Goal: Feedback & Contribution: Submit feedback/report problem

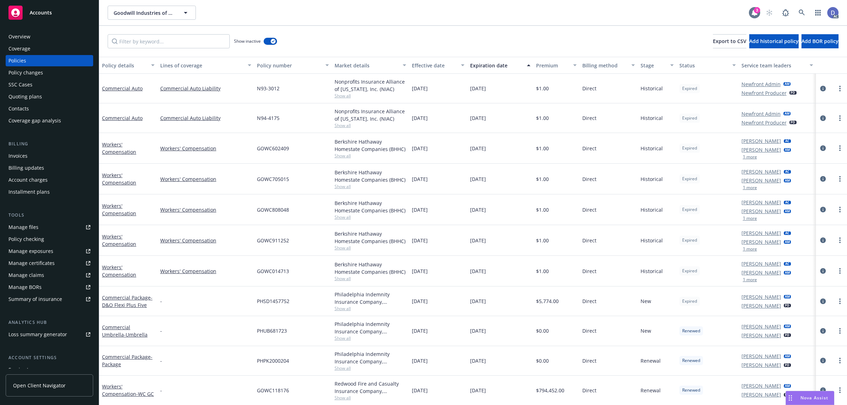
click at [757, 11] on div "3" at bounding box center [757, 10] width 6 height 6
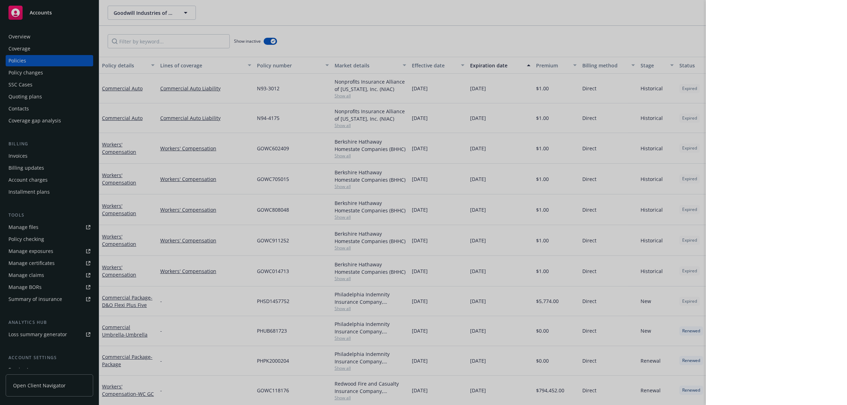
click at [535, 29] on div at bounding box center [423, 202] width 847 height 405
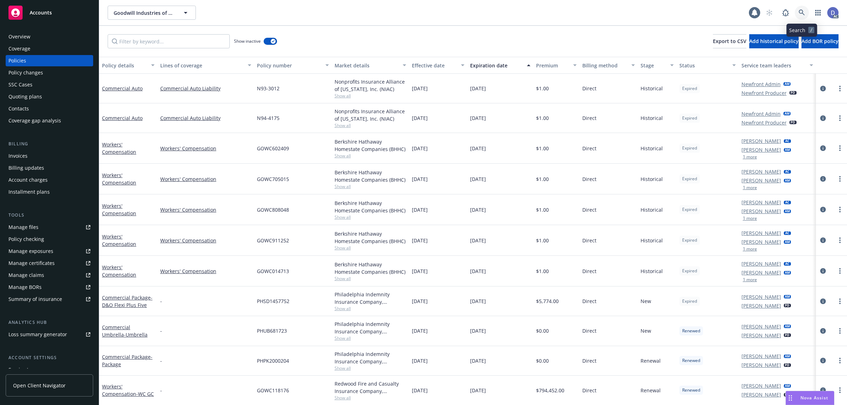
click at [800, 16] on link at bounding box center [802, 13] width 14 height 14
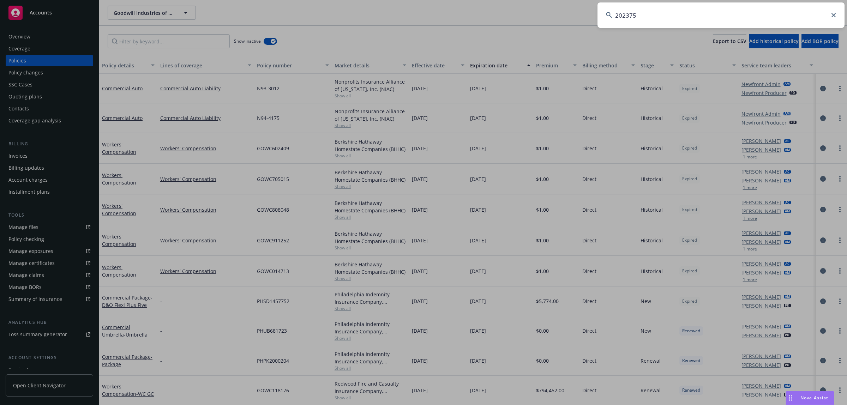
click at [800, 16] on input "202375" at bounding box center [721, 14] width 247 height 25
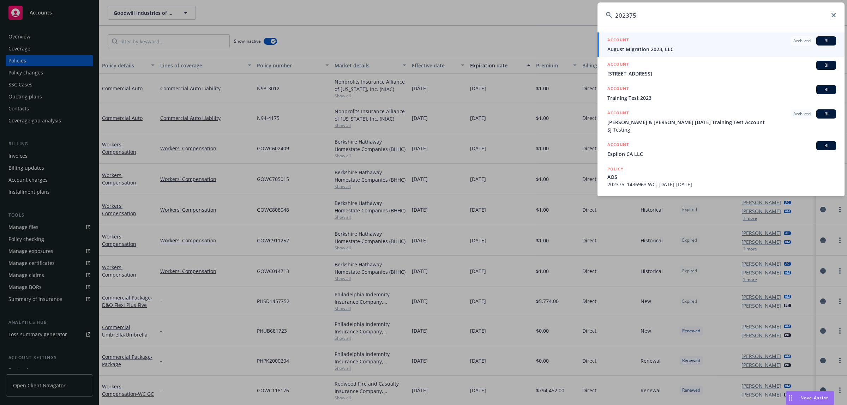
click at [662, 10] on input "202375" at bounding box center [721, 14] width 247 height 25
paste input "GROVE COLLABORATIVE INC"
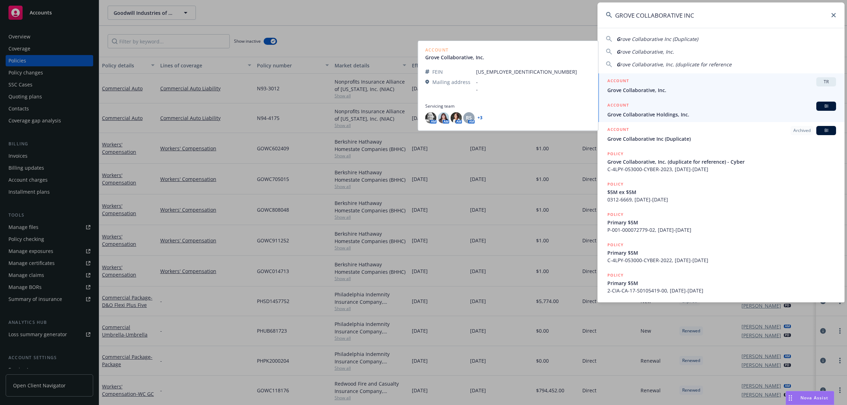
type input "GROVE COLLABORATIVE INC"
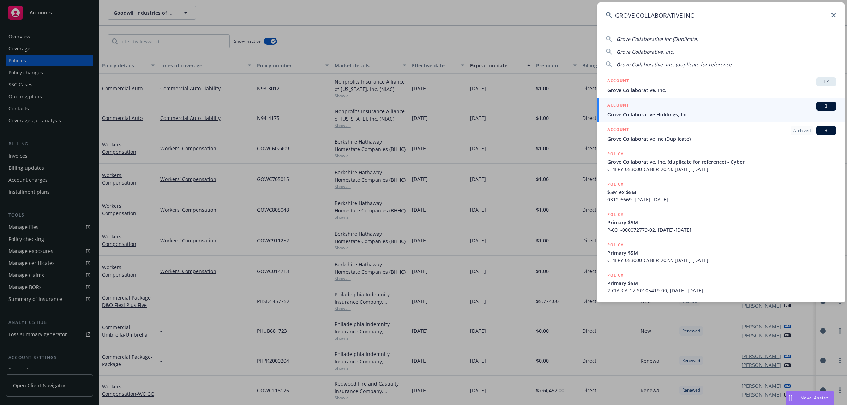
click at [653, 115] on span "Grove Collaborative Holdings, Inc." at bounding box center [721, 114] width 229 height 7
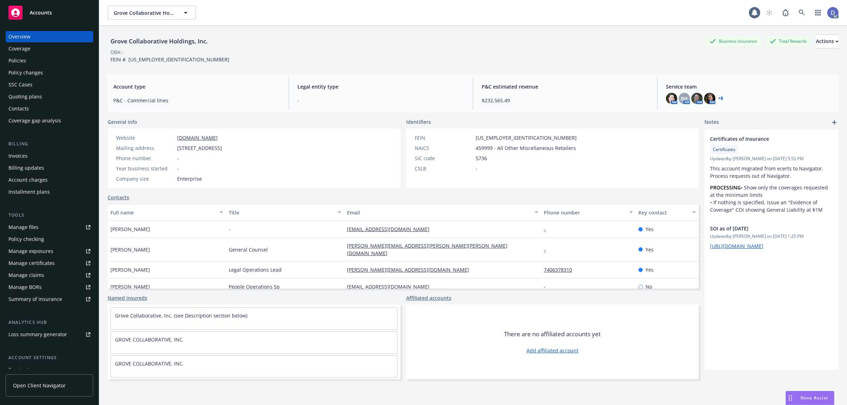
click at [52, 62] on div "Policies" at bounding box center [49, 60] width 82 height 11
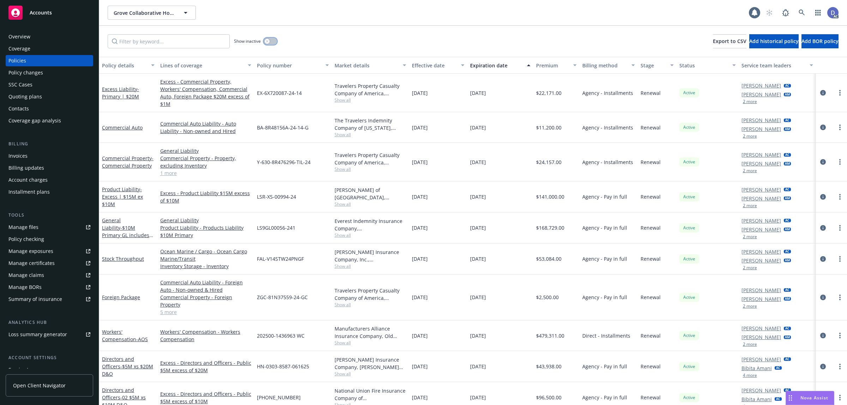
click at [269, 43] on button "button" at bounding box center [270, 41] width 13 height 7
click at [212, 40] on input "Filter by keyword..." at bounding box center [169, 41] width 122 height 14
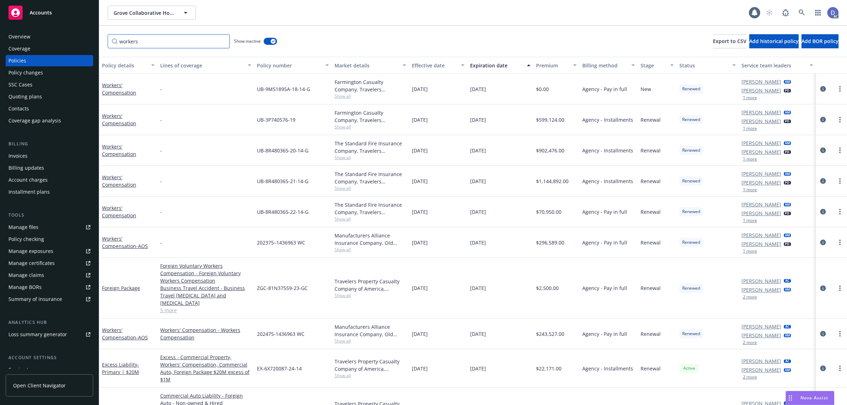
type input "workers"
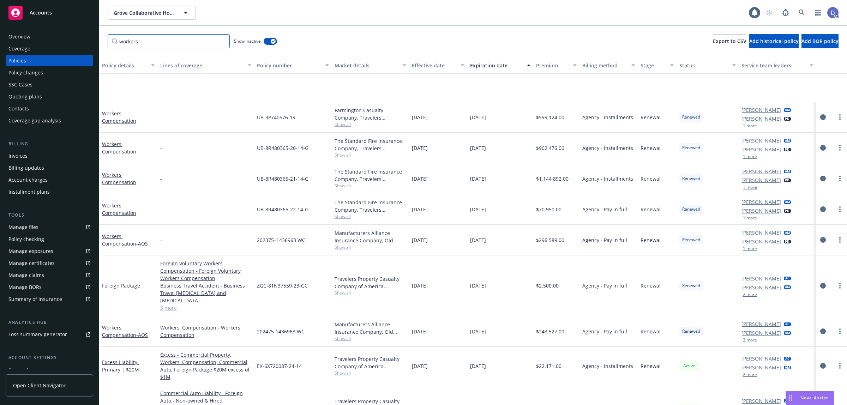
scroll to position [57, 0]
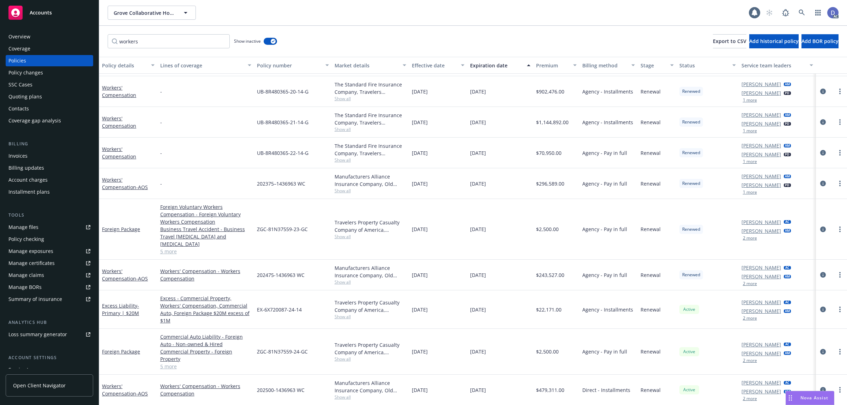
click at [290, 186] on span "202375–1436963 WC" at bounding box center [281, 183] width 48 height 7
copy span "202375–1436963 WC"
click at [276, 274] on span "202475-1436963 WC" at bounding box center [281, 274] width 48 height 7
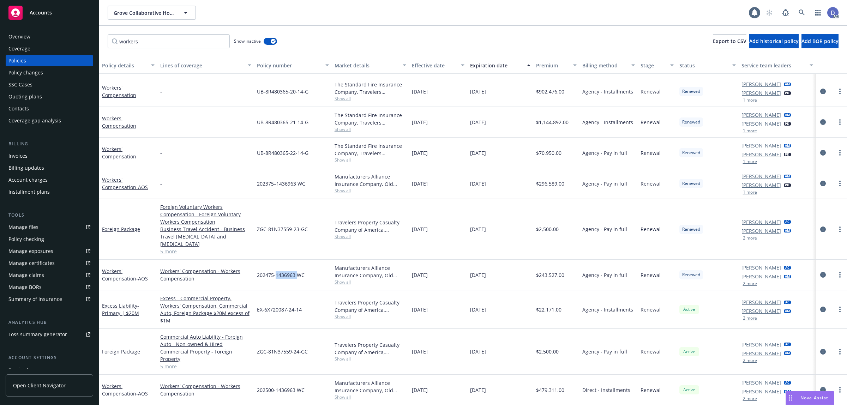
click at [276, 274] on span "202475-1436963 WC" at bounding box center [281, 274] width 48 height 7
copy span "202475-1436963 WC"
click at [278, 385] on div "202500-1436963 WC" at bounding box center [293, 390] width 78 height 31
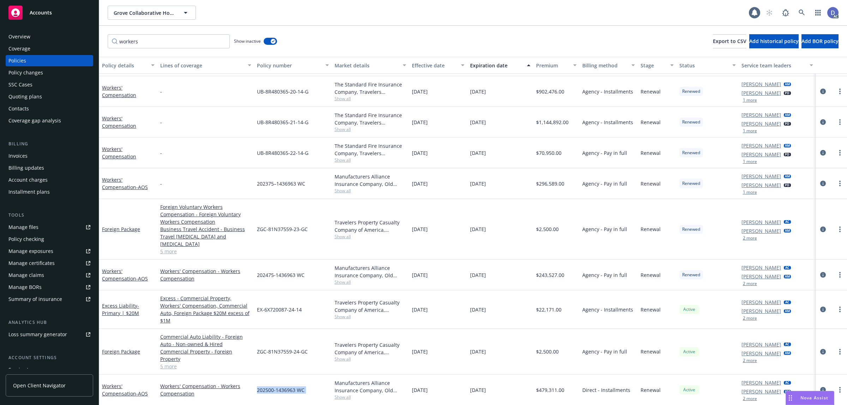
click at [278, 385] on div "202500-1436963 WC" at bounding box center [293, 390] width 78 height 31
copy span "202500-1436963 WC"
click at [359, 381] on div "Manufacturers Alliance Insurance Company, Old Republic General Insurance Group" at bounding box center [371, 386] width 72 height 15
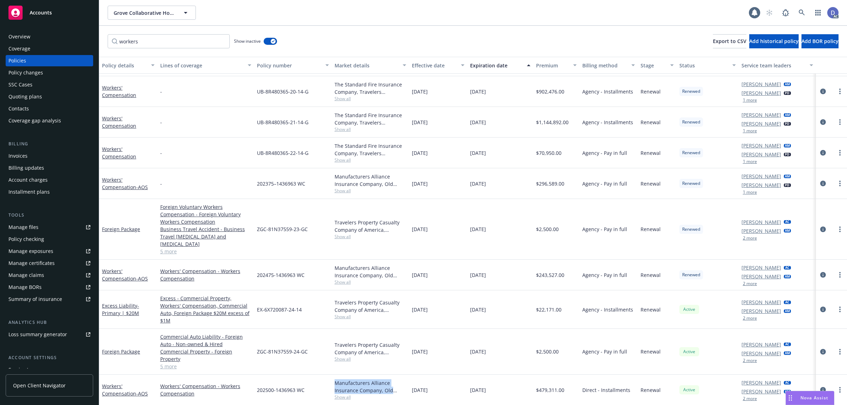
copy div "Manufacturers Alliance Insurance Company, Old Republic General Insurance Group"
click at [59, 34] on div "Overview" at bounding box center [49, 36] width 82 height 11
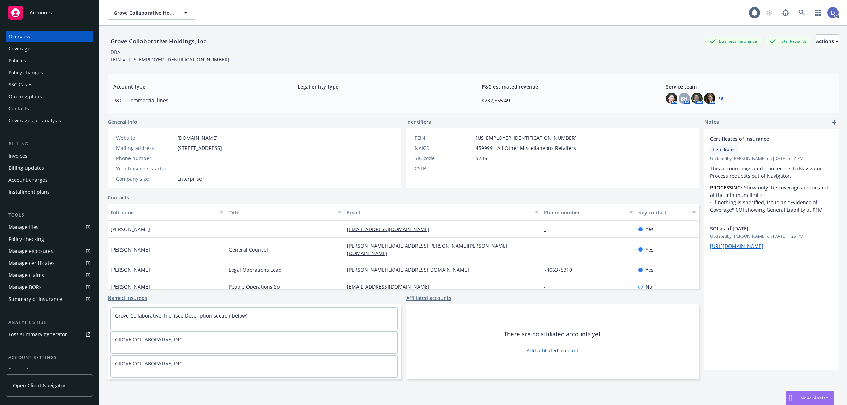
click at [206, 43] on div "Grove Collaborative Holdings, Inc." at bounding box center [159, 41] width 103 height 9
drag, startPoint x: 209, startPoint y: 43, endPoint x: 108, endPoint y: 47, distance: 101.0
click at [108, 47] on div "Grove Collaborative Holdings, Inc." at bounding box center [159, 41] width 103 height 14
copy div "Grove Collaborative Holdings, Inc."
click at [27, 282] on div "Manage BORs" at bounding box center [24, 287] width 33 height 11
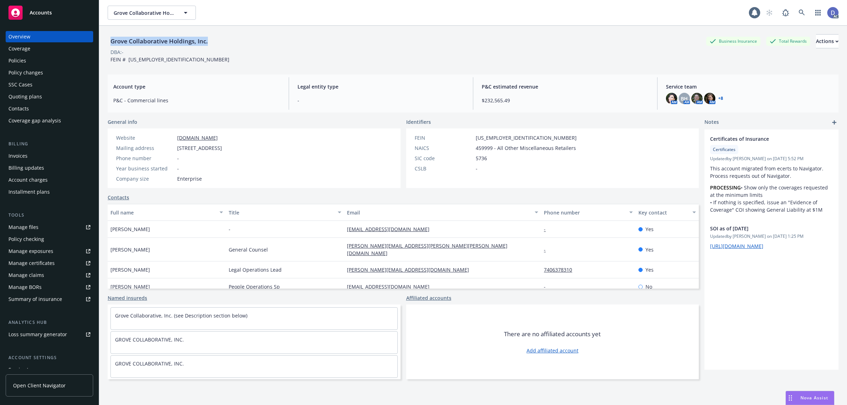
click at [45, 278] on link "Manage claims" at bounding box center [50, 275] width 88 height 11
click at [34, 223] on div "Manage files" at bounding box center [23, 227] width 30 height 11
click at [45, 16] on div "Accounts" at bounding box center [49, 13] width 82 height 14
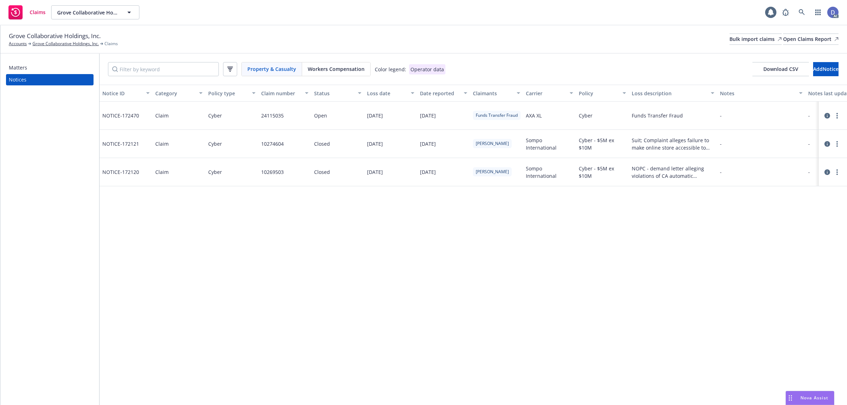
click at [328, 68] on span "Workers Compensation" at bounding box center [336, 68] width 57 height 7
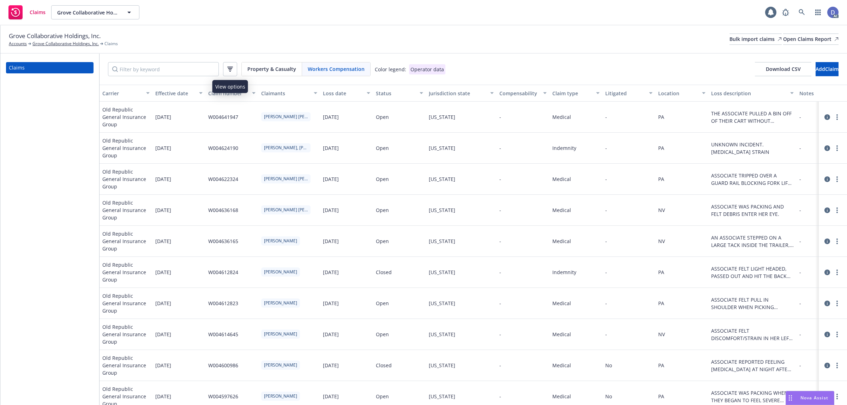
click at [232, 70] on icon "button" at bounding box center [230, 69] width 6 height 5
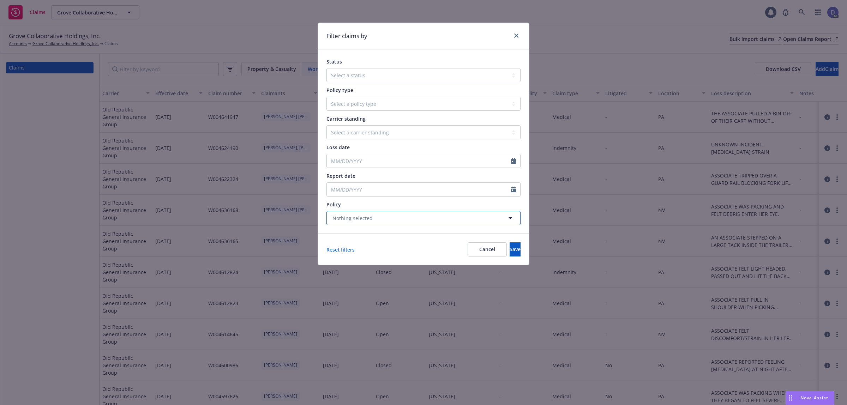
click at [401, 221] on button "Nothing selected" at bounding box center [423, 218] width 194 height 14
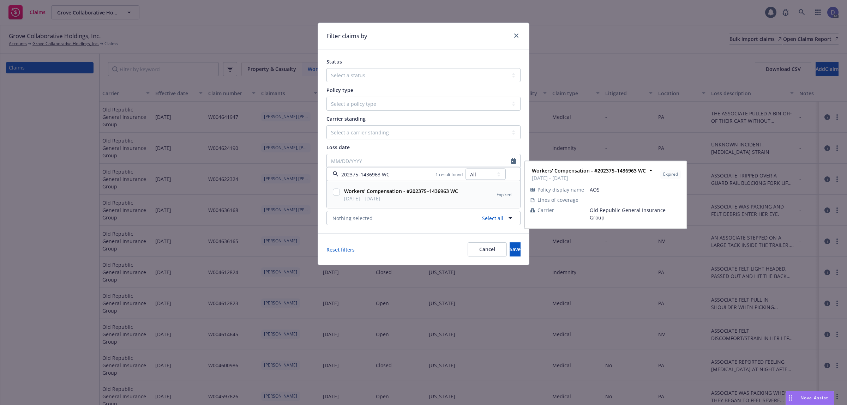
click at [406, 198] on span "01/31/2023 - 01/31/2024" at bounding box center [401, 198] width 114 height 7
checkbox input "true"
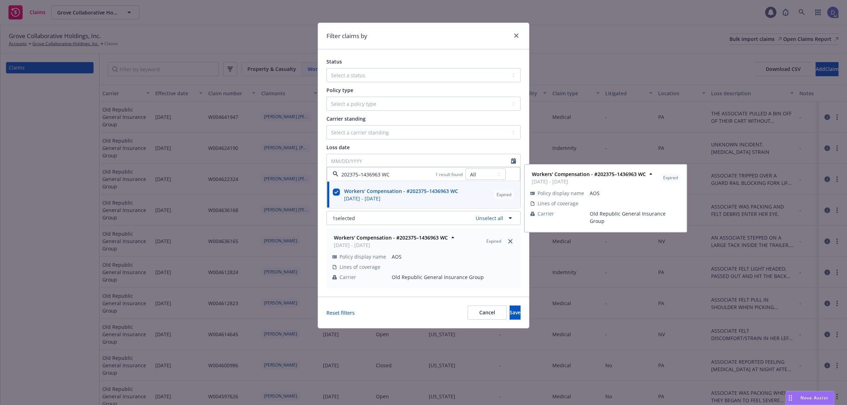
type input "202375–1436963 WC"
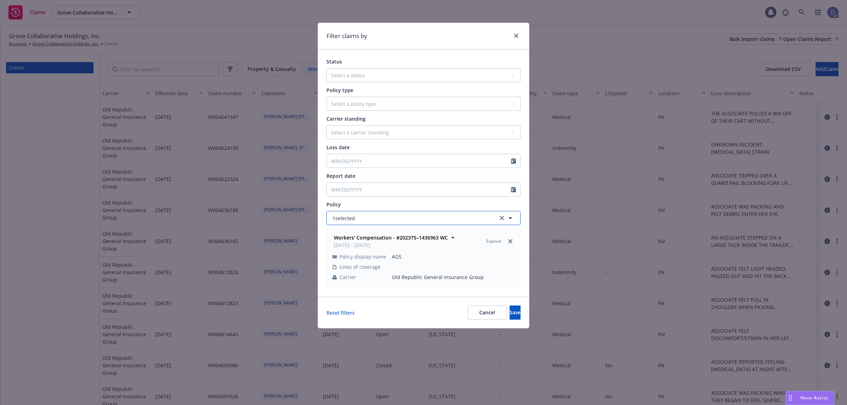
click at [392, 219] on button "1 selected" at bounding box center [423, 218] width 194 height 14
type input "202475-1436963 WC"
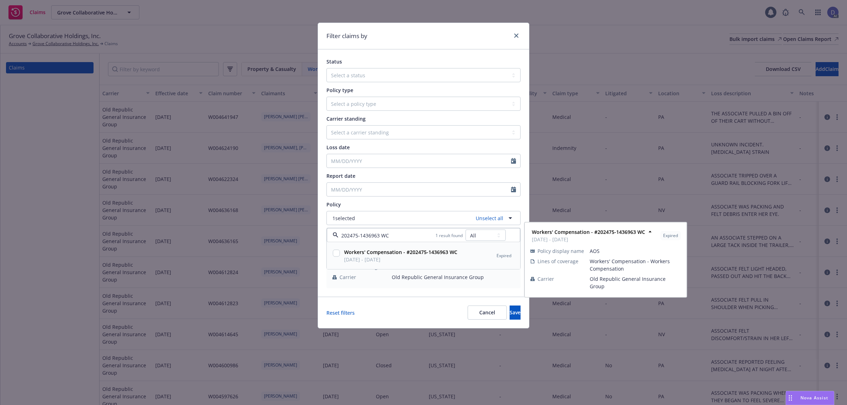
click at [411, 256] on span "Workers' Compensation - #202475-1436963 WC" at bounding box center [400, 251] width 113 height 7
checkbox input "true"
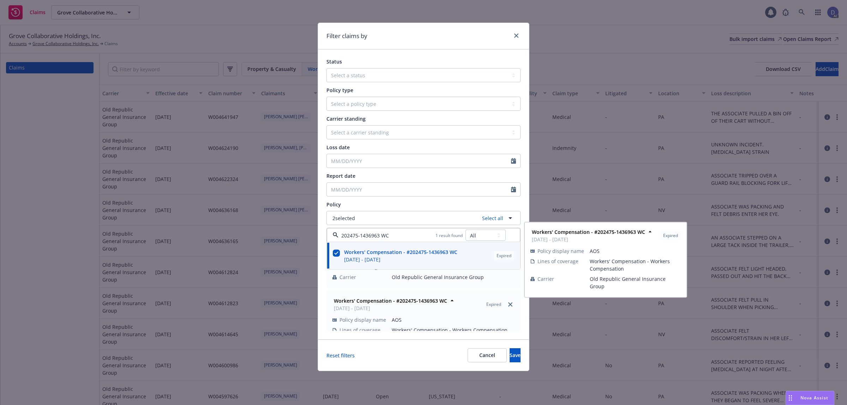
type input "202475-1436963 WC"
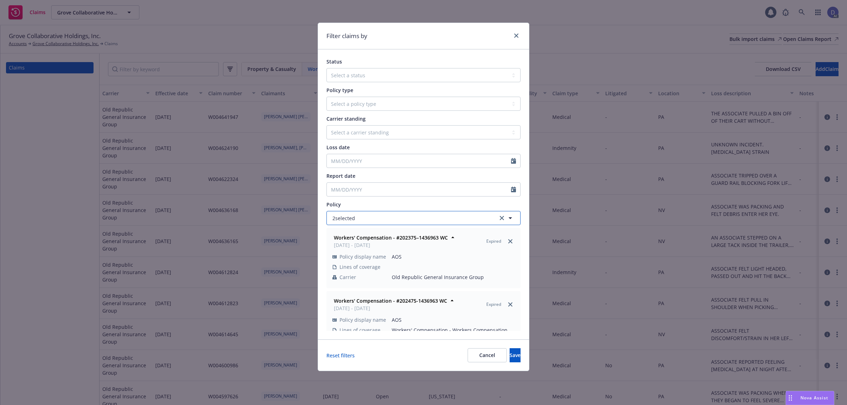
click at [408, 216] on button "2 selected" at bounding box center [423, 218] width 194 height 14
type input "202500-1436963 WC"
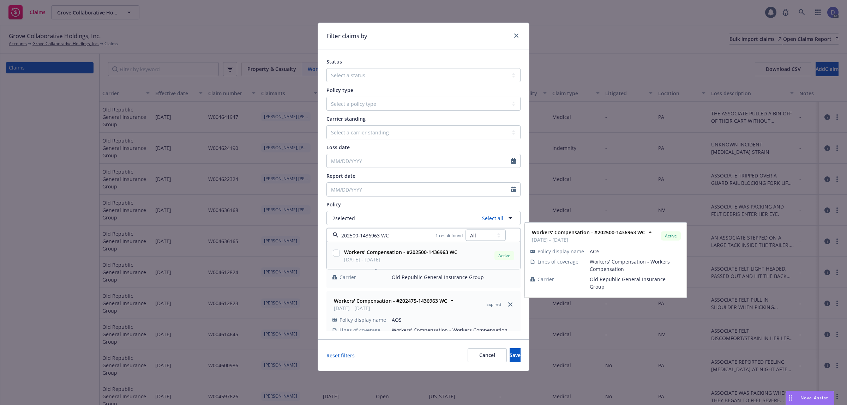
click at [413, 262] on span "01/31/2025 - 01/31/2026" at bounding box center [400, 259] width 113 height 7
checkbox input "true"
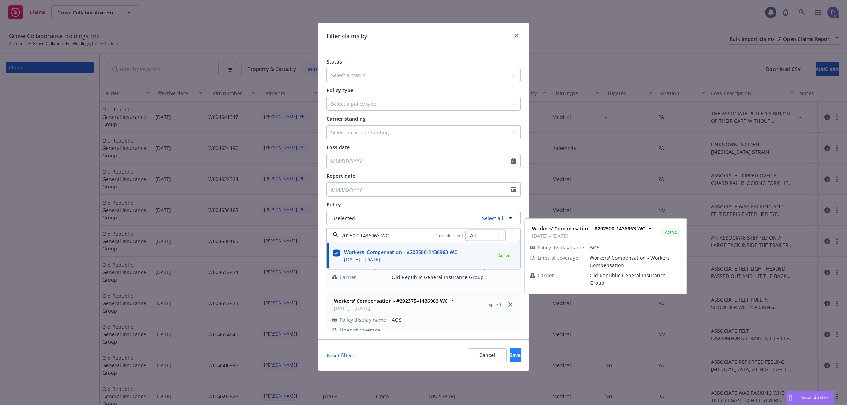
type input "202500-1436963 WC"
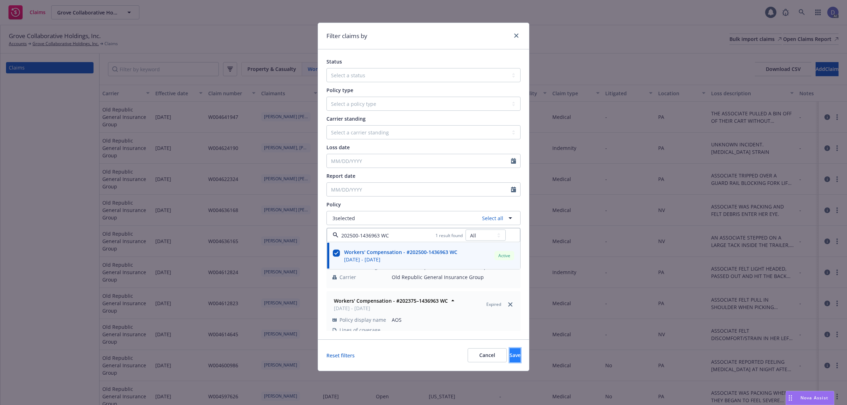
click at [510, 354] on button "Save" at bounding box center [515, 355] width 11 height 14
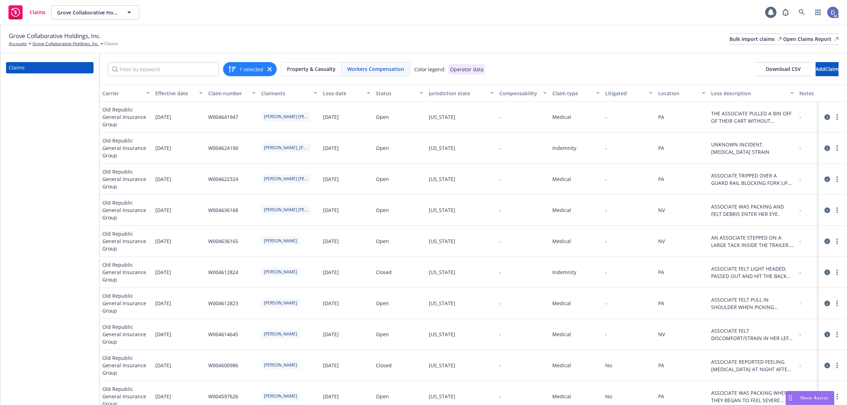
scroll to position [0, 346]
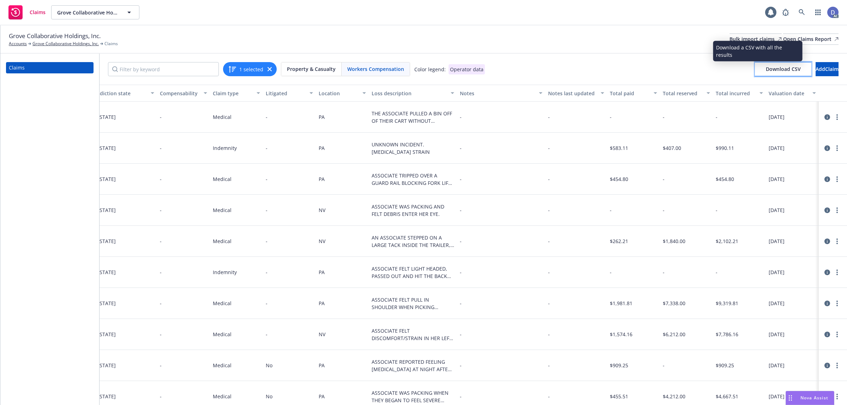
click at [765, 73] on button "Download CSV" at bounding box center [783, 69] width 56 height 14
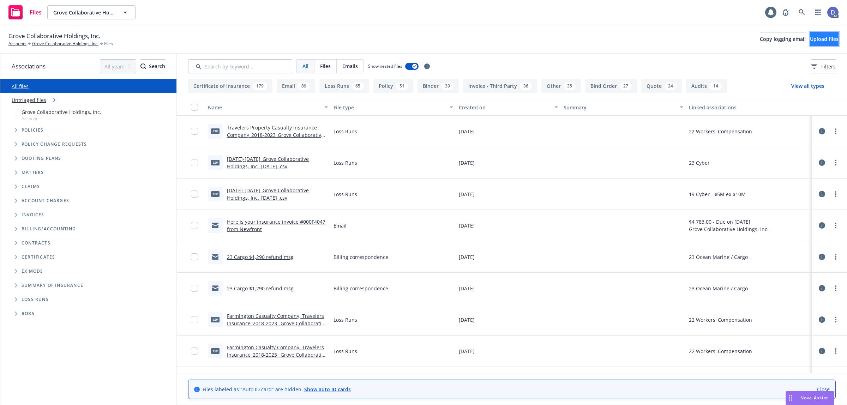
click at [824, 41] on span "Upload files" at bounding box center [824, 39] width 29 height 7
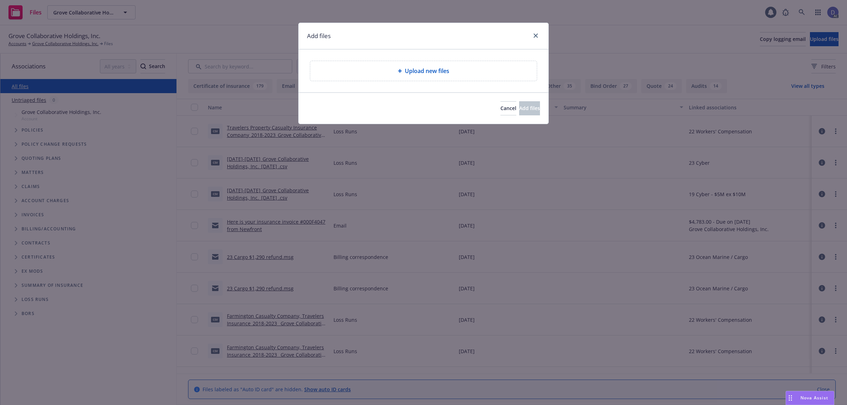
click at [435, 73] on span "Upload new files" at bounding box center [427, 71] width 44 height 8
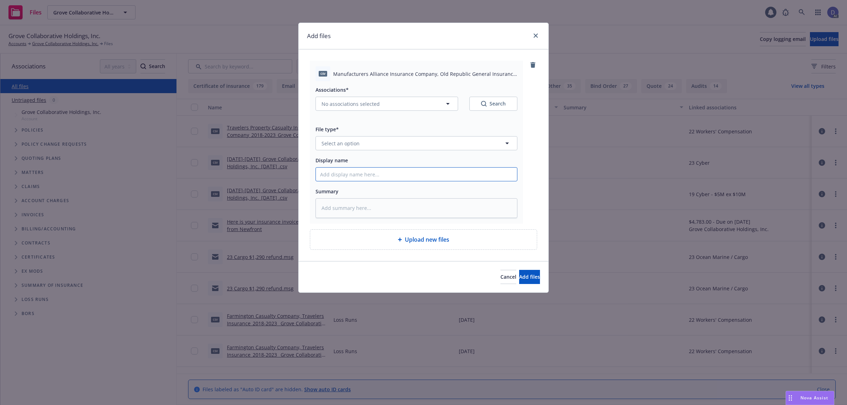
click at [438, 174] on input "Display name" at bounding box center [416, 174] width 201 height 13
paste input "Manufacturers Alliance Insurance Company, Old Republic General Insurance Group_…"
type textarea "x"
type input "Manufacturers Alliance Insurance Company, Old Republic General Insurance Group_…"
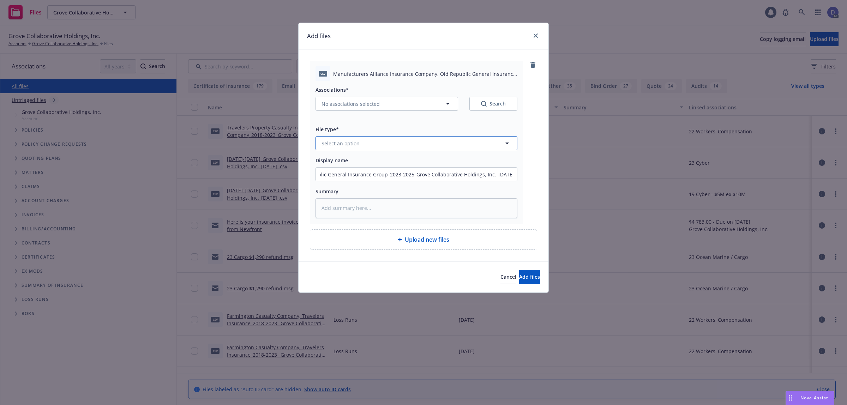
click at [444, 147] on button "Select an option" at bounding box center [417, 143] width 202 height 14
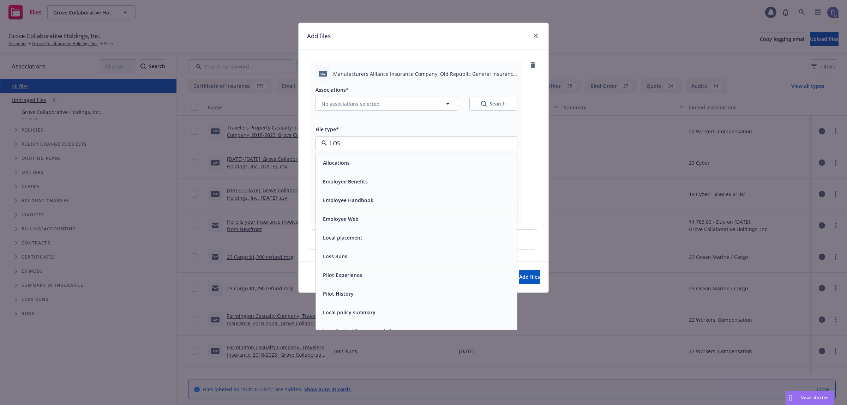
type input "LOSS"
click at [431, 158] on div "Loss Runs" at bounding box center [416, 163] width 193 height 10
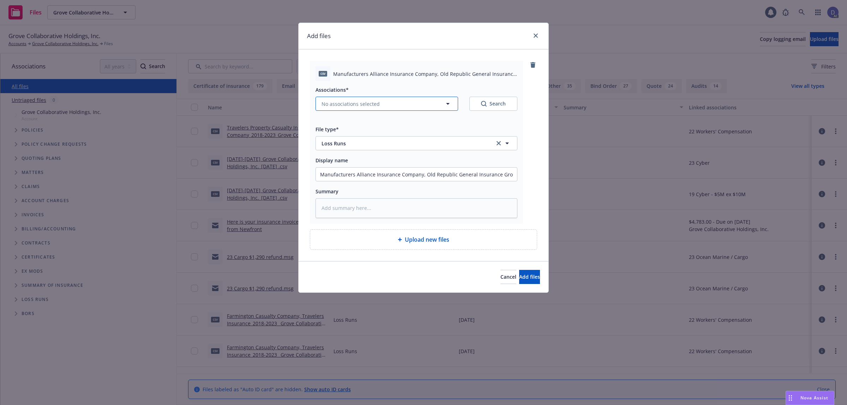
click at [401, 108] on button "No associations selected" at bounding box center [387, 104] width 143 height 14
type textarea "x"
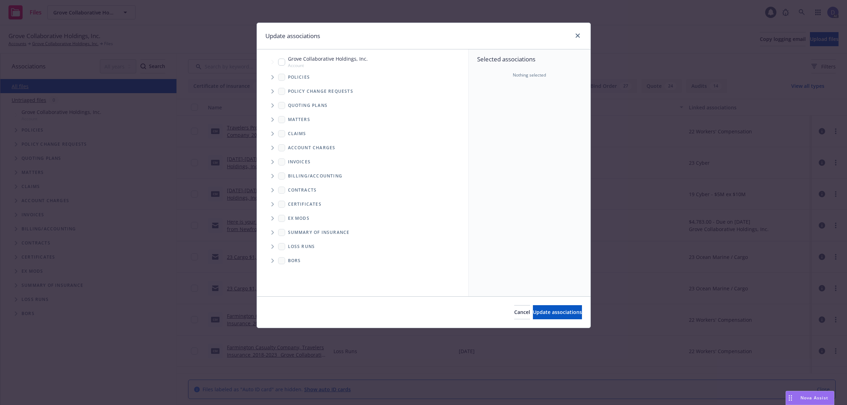
click at [273, 76] on icon "Tree Example" at bounding box center [272, 77] width 2 height 4
click at [503, 92] on div "Selected associations Nothing selected" at bounding box center [530, 172] width 122 height 247
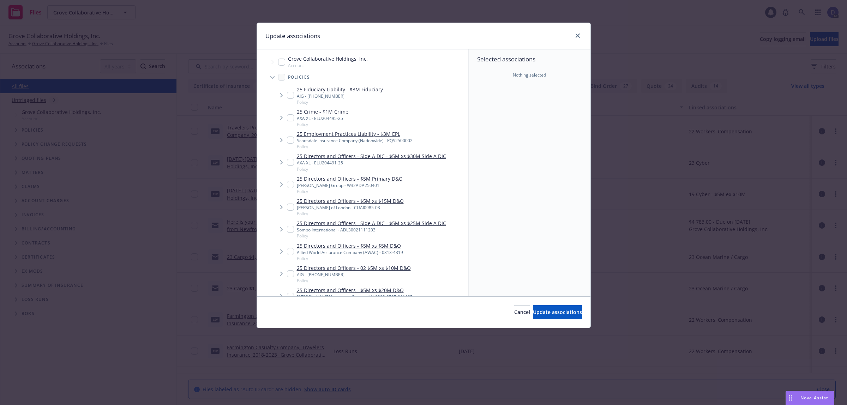
scroll to position [145, 0]
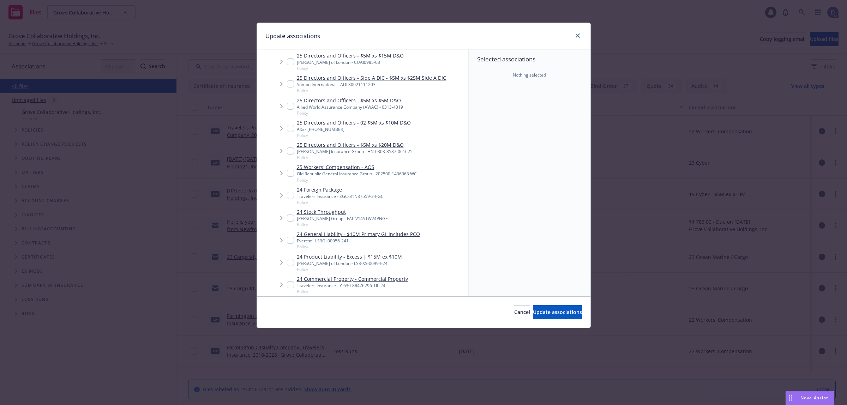
click at [400, 173] on div "Old Republic General Insurance Group - 202500-1436963 WC" at bounding box center [357, 174] width 120 height 6
checkbox input "true"
click at [562, 315] on span "Update associations" at bounding box center [557, 312] width 49 height 7
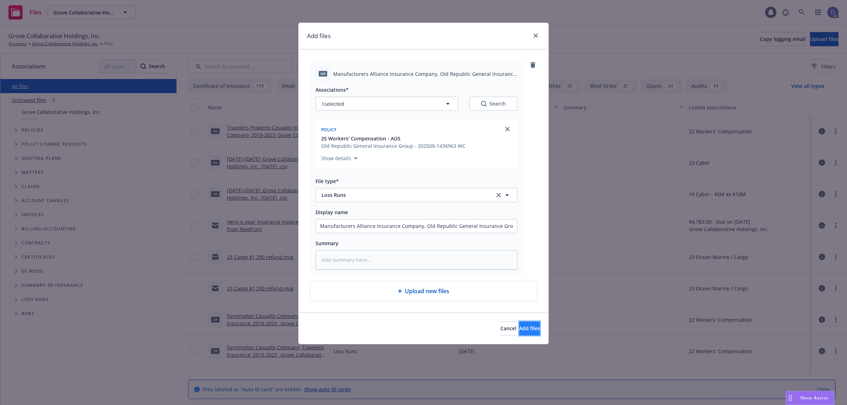
click at [519, 332] on span "Add files" at bounding box center [529, 328] width 21 height 7
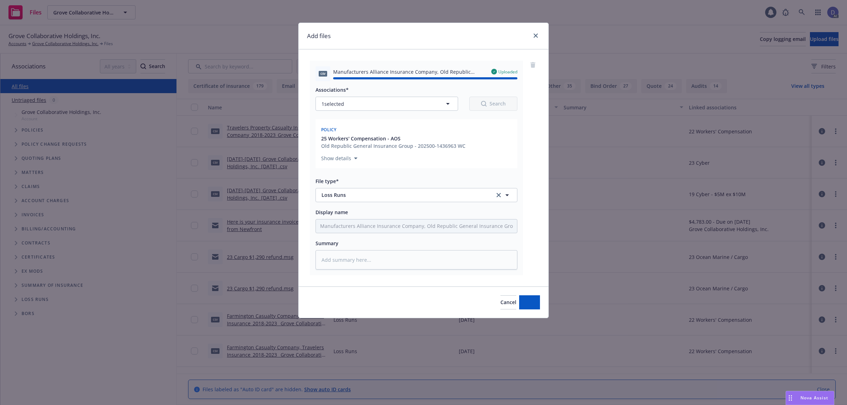
type textarea "x"
